Goal: Transaction & Acquisition: Book appointment/travel/reservation

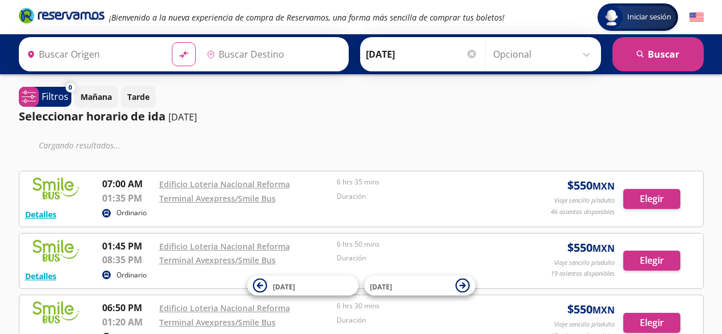
type input "[GEOGRAPHIC_DATA], [GEOGRAPHIC_DATA]"
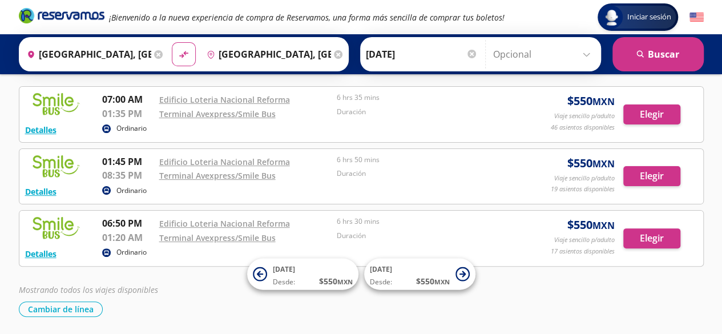
scroll to position [47, 0]
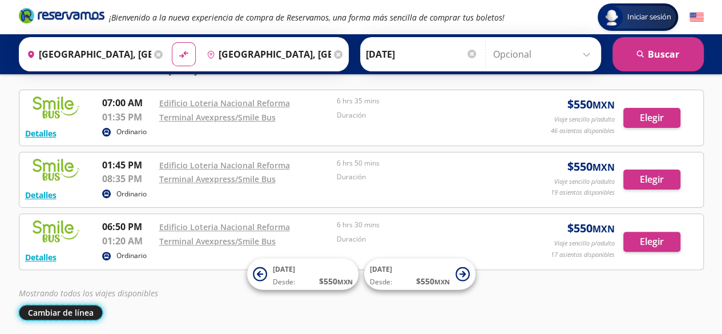
click at [47, 312] on button "Cambiar de línea" at bounding box center [61, 312] width 84 height 15
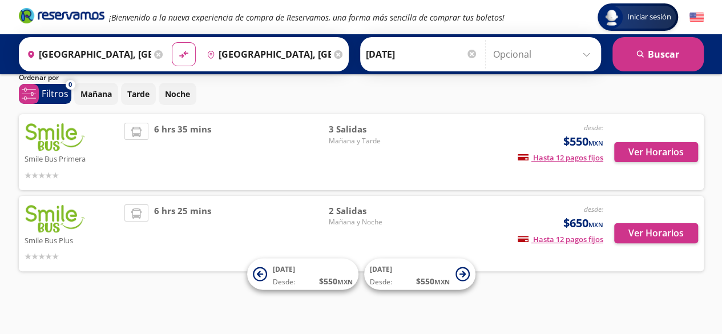
scroll to position [41, 0]
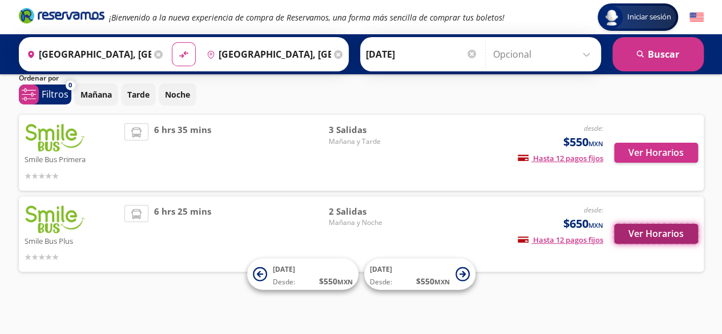
click at [659, 232] on button "Ver Horarios" at bounding box center [656, 234] width 84 height 20
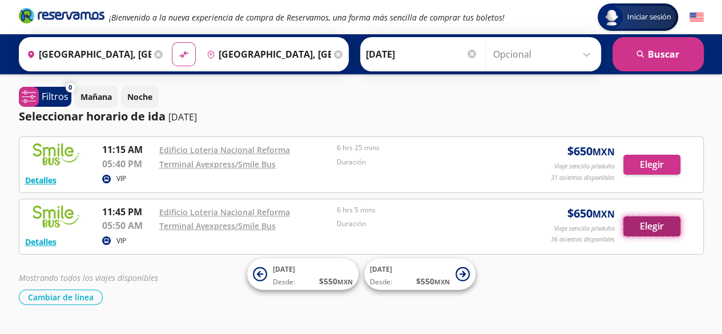
click at [644, 220] on button "Elegir" at bounding box center [651, 226] width 57 height 20
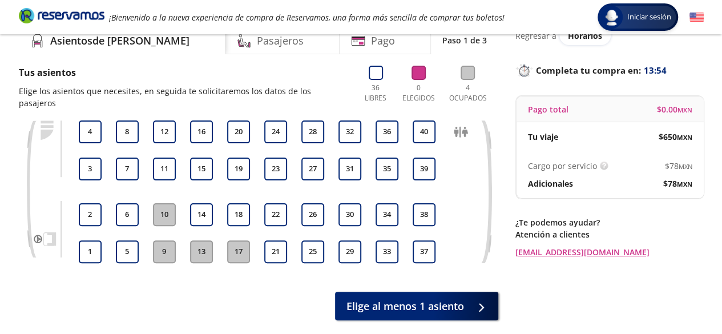
scroll to position [102, 0]
